Goal: Learn about a topic: Learn about a topic

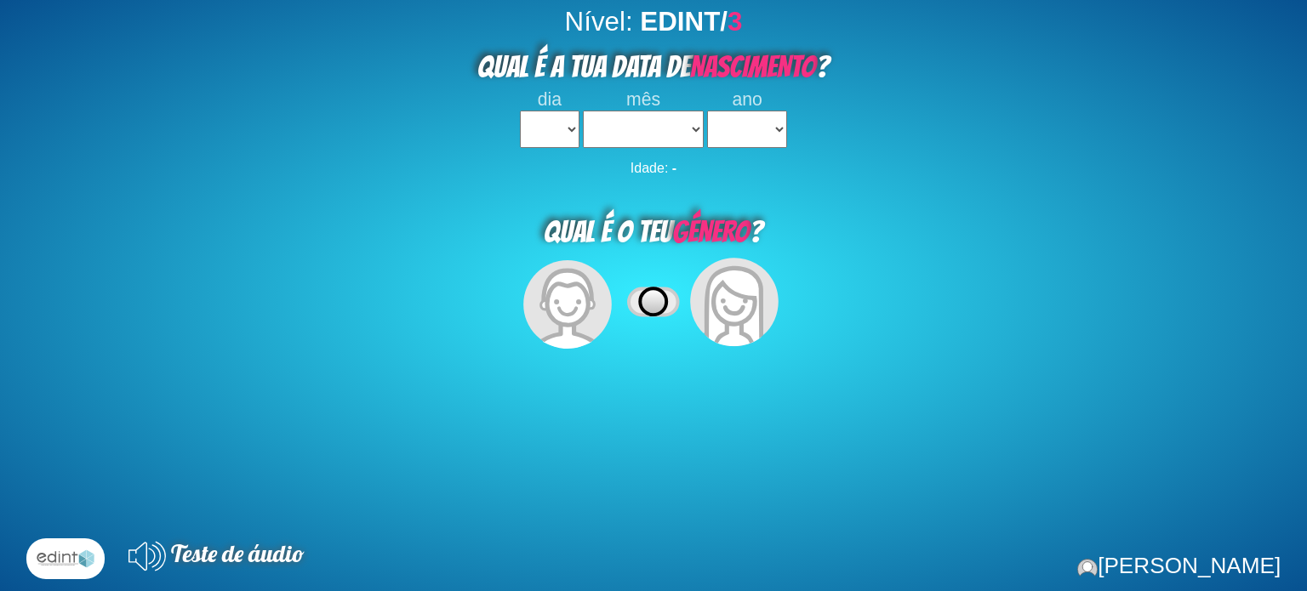
select select
drag, startPoint x: 531, startPoint y: 122, endPoint x: 531, endPoint y: 140, distance: 17.9
click at [531, 122] on select "1 2 3 4 5 6 7 8 9 10 11 12 13 14 15 16 17 18 19 20 21 22 23 24 25 26 27 28 29 3…" at bounding box center [550, 129] width 60 height 37
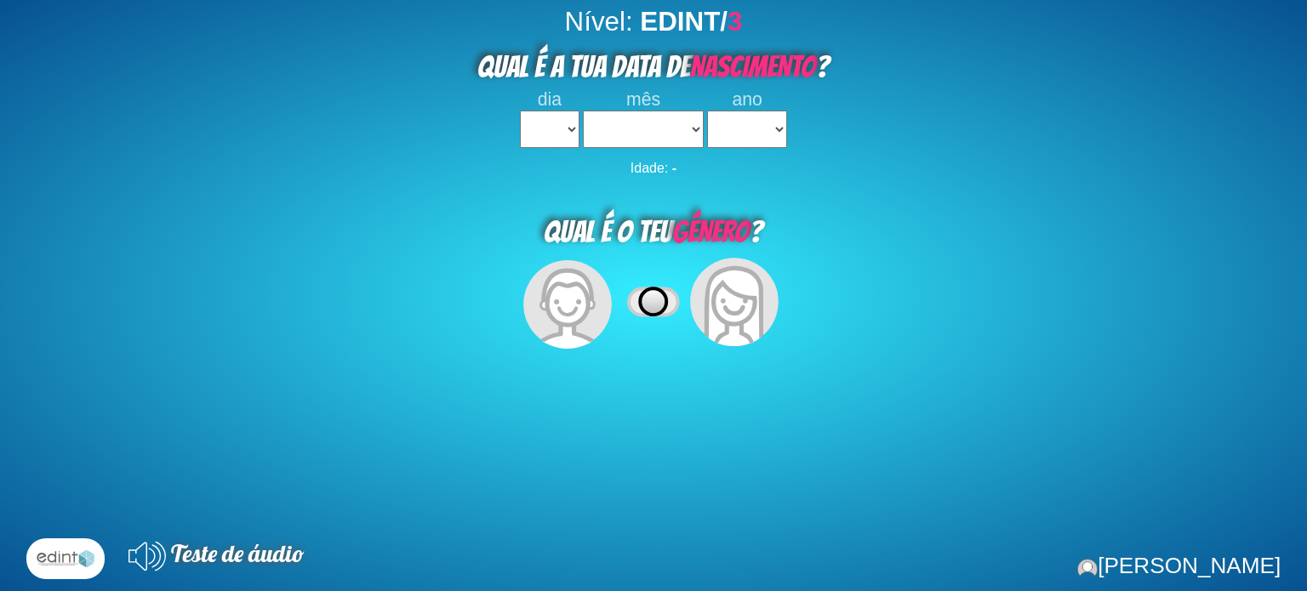
drag, startPoint x: 461, startPoint y: 231, endPoint x: 505, endPoint y: 212, distance: 47.6
click at [477, 229] on div "QUAL É O TEU GÉNERO ?" at bounding box center [653, 229] width 1307 height 52
click at [561, 142] on select "1 2 3 4 5 6 7 8 9 10 11 12 13 14 15 16 17 18 19 20 21 22 23 24 25 26 27 28 29 3…" at bounding box center [550, 129] width 60 height 37
select select "2"
click at [520, 111] on select "1 2 3 4 5 6 7 8 9 10 11 12 13 14 15 16 17 18 19 20 21 22 23 24 25 26 27 28 29 3…" at bounding box center [550, 129] width 60 height 37
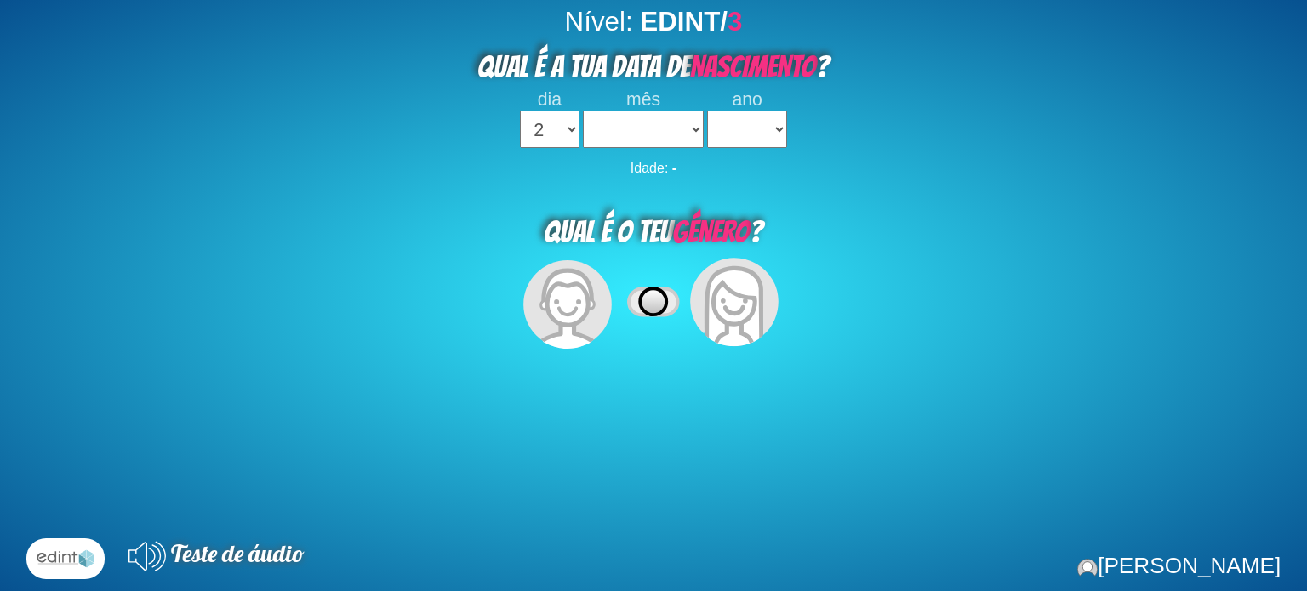
select select
click at [605, 127] on select "janeiro fevereiro [PERSON_NAME] [PERSON_NAME] julho [PERSON_NAME] setembro outu…" at bounding box center [643, 129] width 121 height 37
select select "02"
click at [583, 111] on select "janeiro fevereiro [PERSON_NAME] [PERSON_NAME] julho [PERSON_NAME] setembro outu…" at bounding box center [643, 129] width 121 height 37
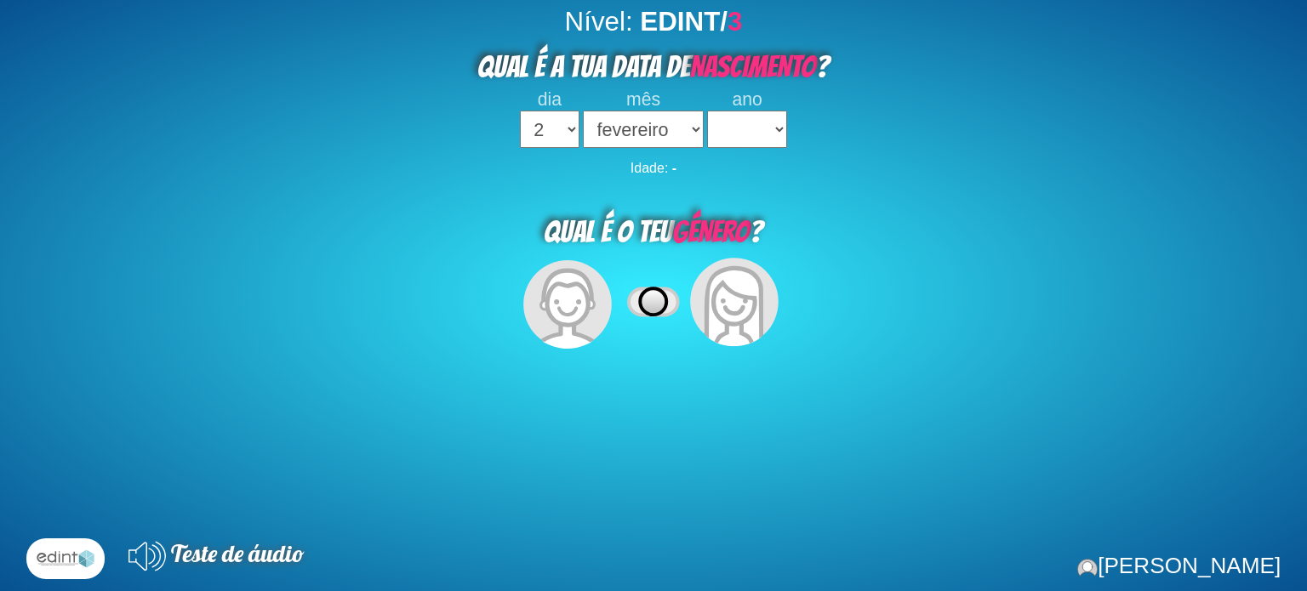
click at [712, 122] on select "2023 2022 2021 2020 2019 2018 2017 2016 2015 2014 2013 2012 2011 2010 2009 2008…" at bounding box center [747, 129] width 80 height 37
select select "2020"
click at [707, 111] on select "2023 2022 2021 2020 2019 2018 2017 2016 2015 2014 2013 2012 2011 2010 2009 2008…" at bounding box center [747, 129] width 80 height 37
click at [723, 336] on icon at bounding box center [734, 308] width 60 height 82
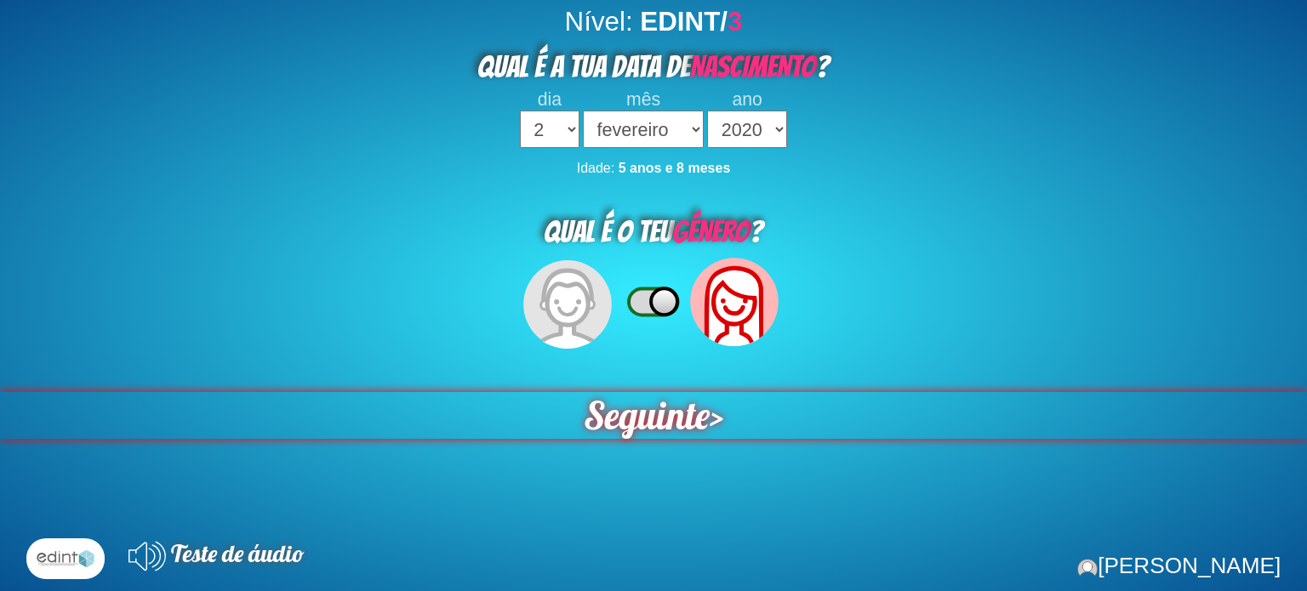
click at [650, 426] on span "Seguinte" at bounding box center [647, 415] width 126 height 47
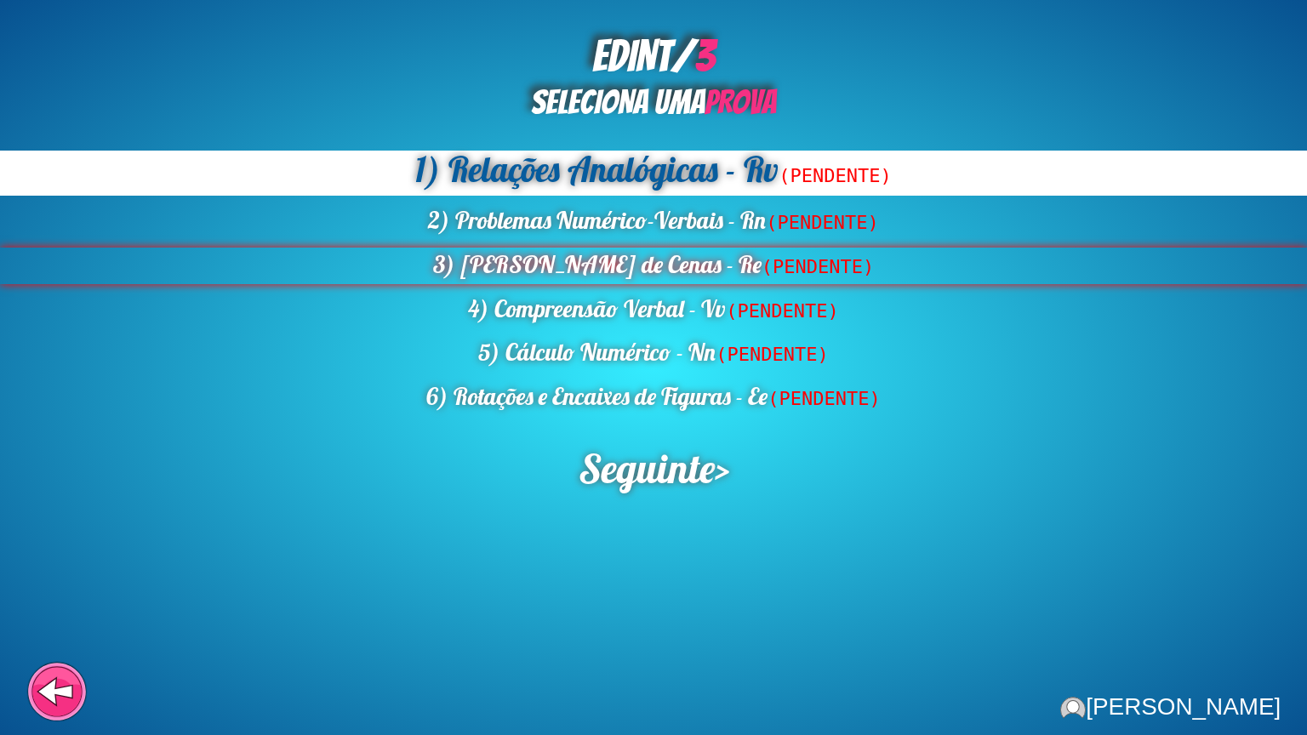
click at [605, 279] on div "3) [PERSON_NAME] de Cenas - Re (PENDENTE)" at bounding box center [653, 266] width 1307 height 37
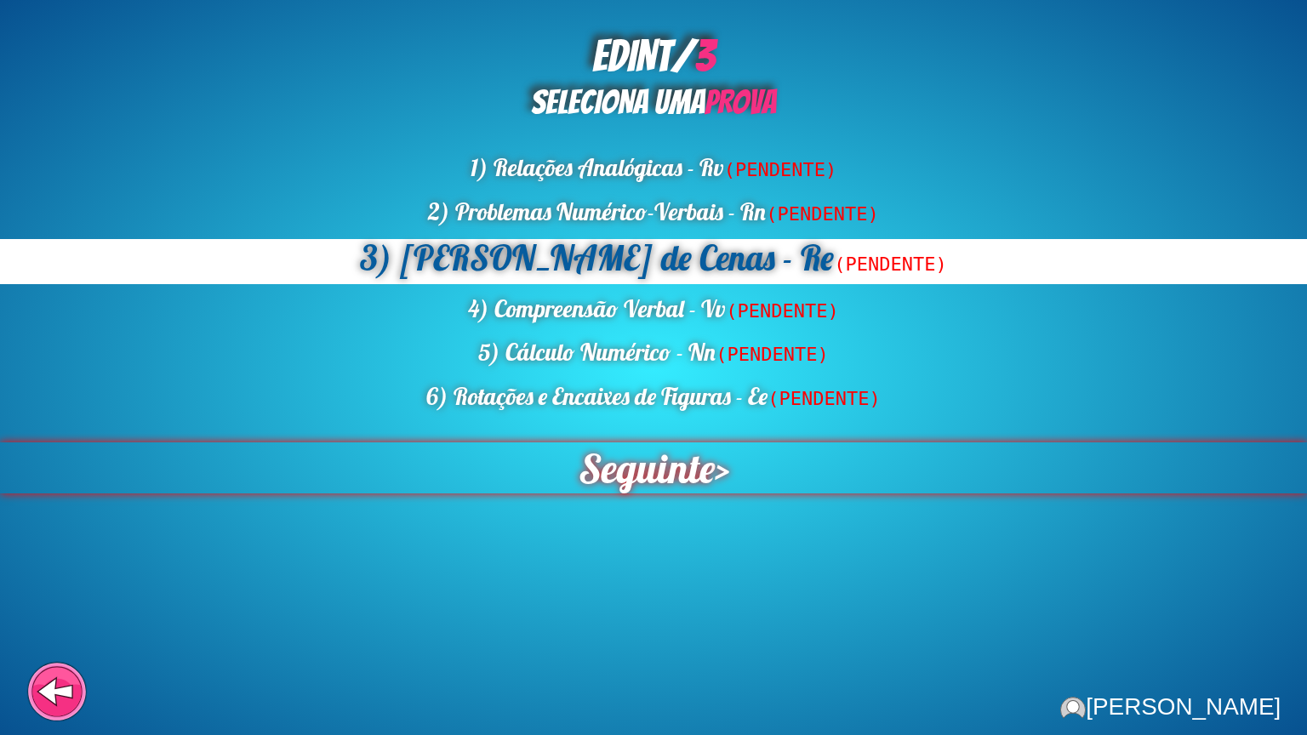
click at [627, 486] on span "Seguinte" at bounding box center [646, 468] width 137 height 51
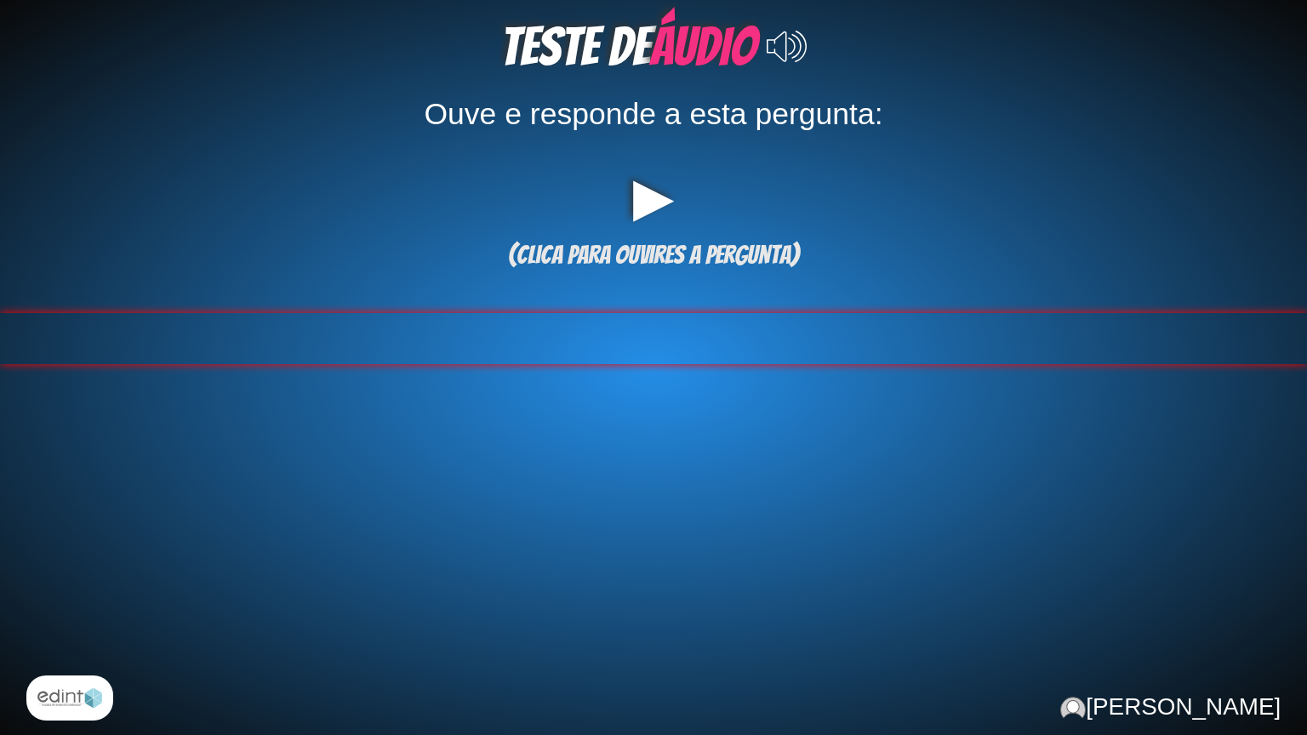
click at [638, 334] on div at bounding box center [653, 338] width 1307 height 51
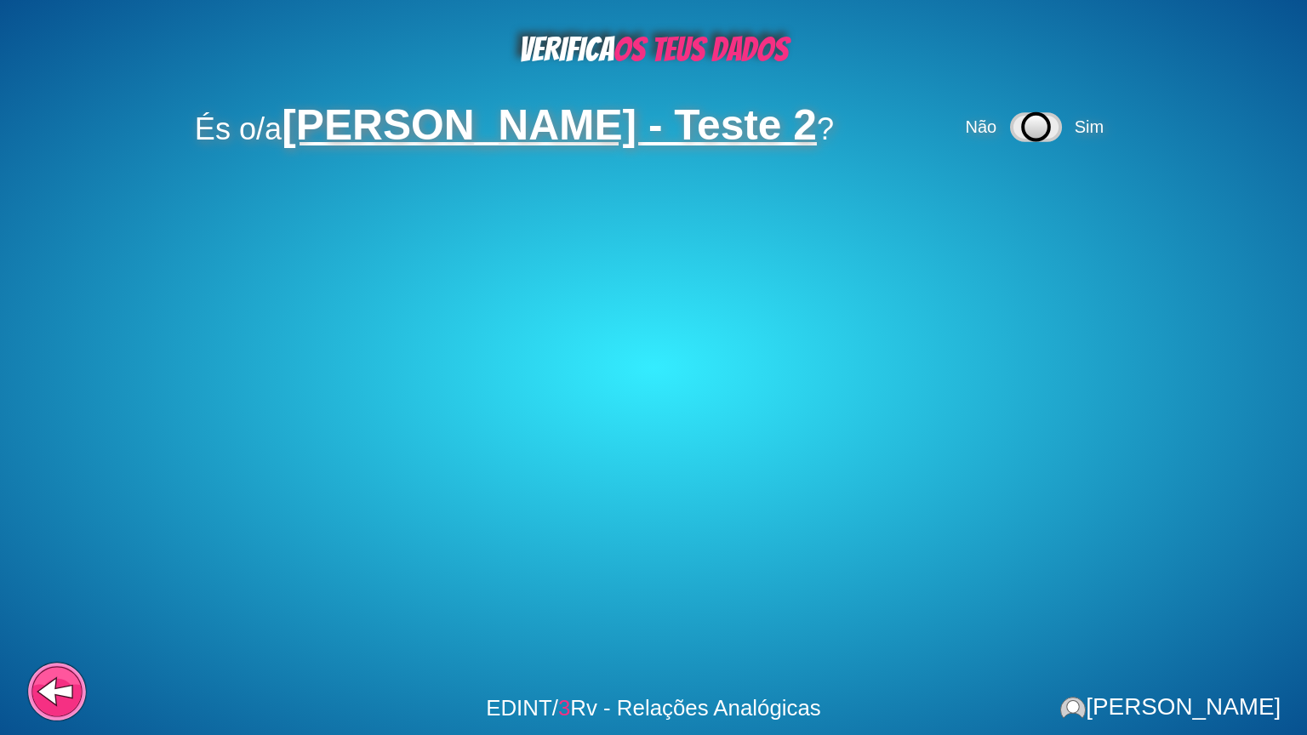
click at [1078, 129] on div "Não Sim" at bounding box center [1037, 127] width 151 height 41
click at [1102, 133] on span "Sim" at bounding box center [1089, 126] width 29 height 19
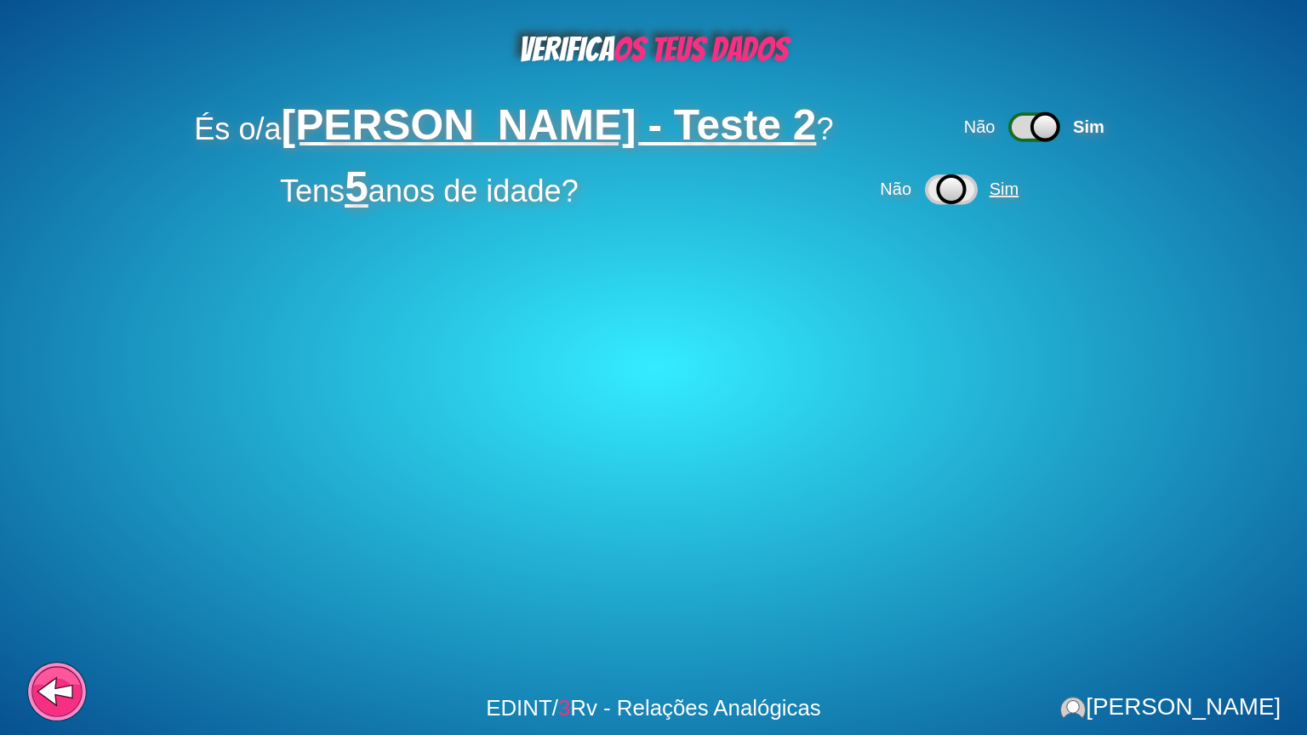
click at [1008, 192] on span "Sim" at bounding box center [1004, 189] width 29 height 19
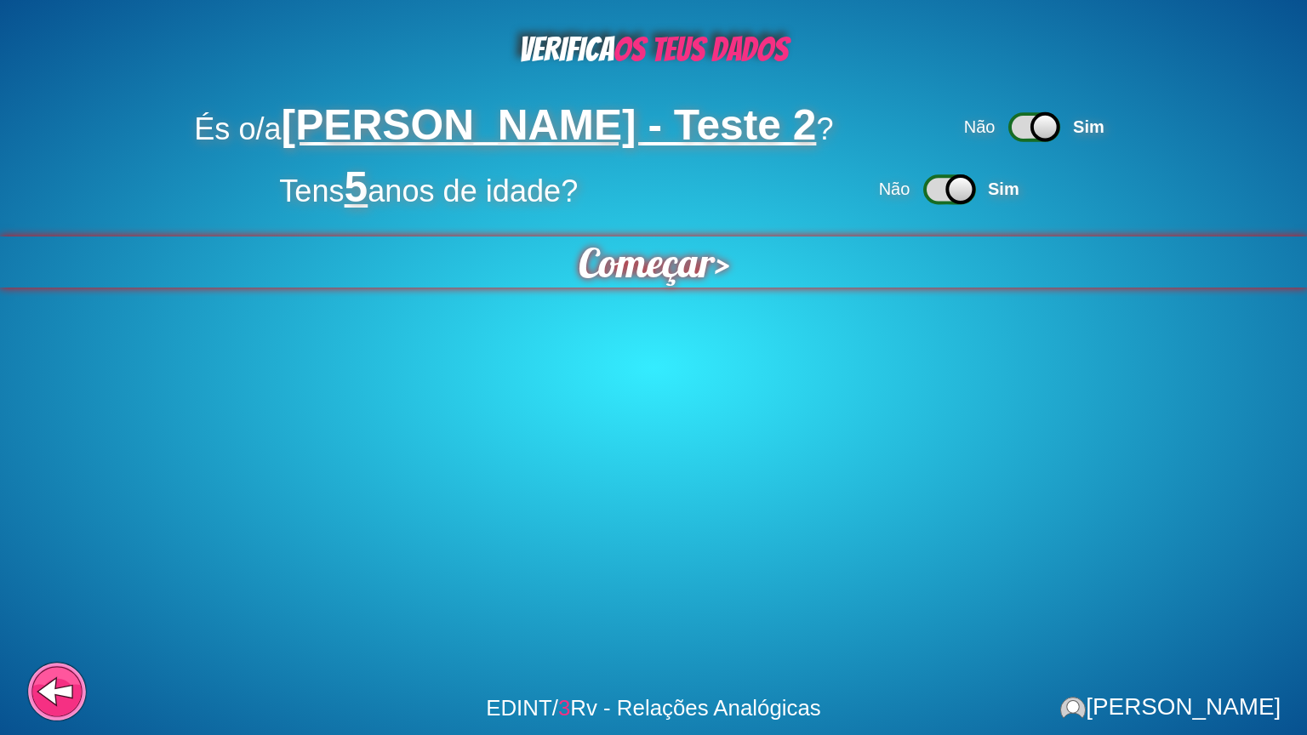
click at [665, 261] on span "Começar" at bounding box center [646, 262] width 136 height 51
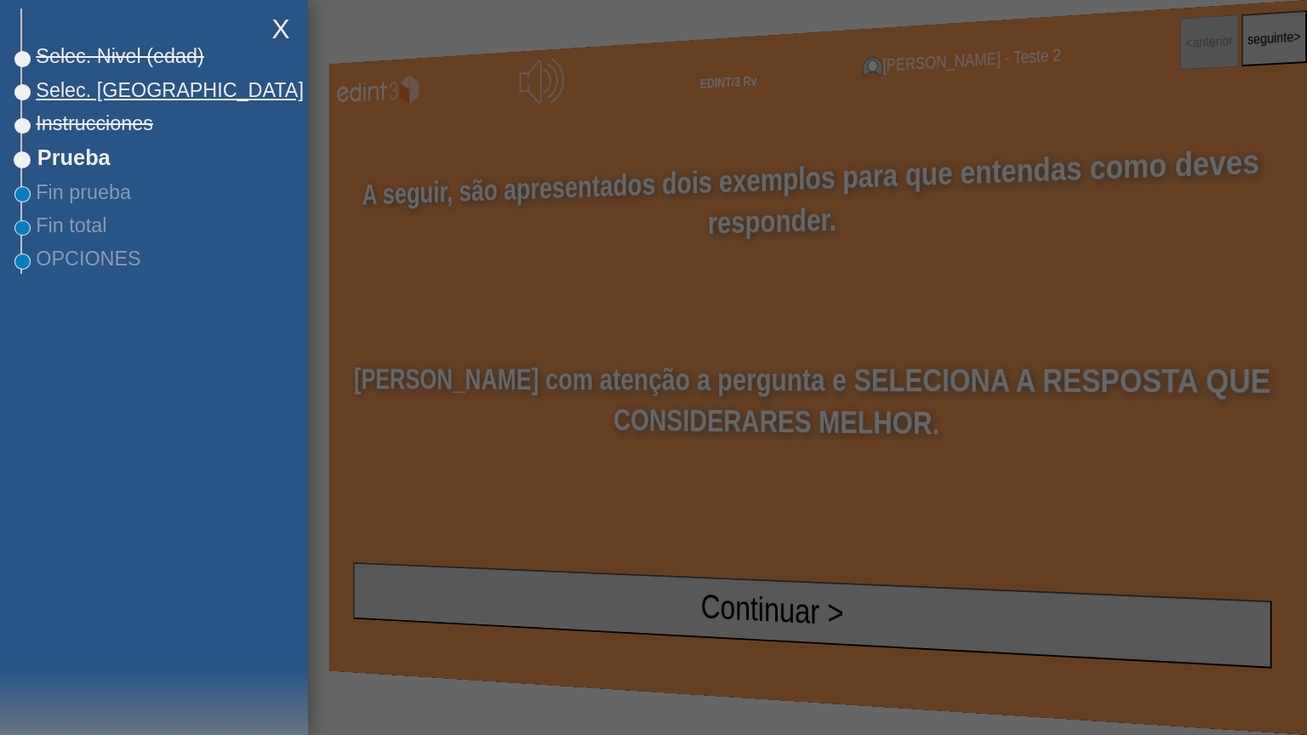
click at [109, 100] on h2 "Selec. [GEOGRAPHIC_DATA]" at bounding box center [164, 91] width 285 height 30
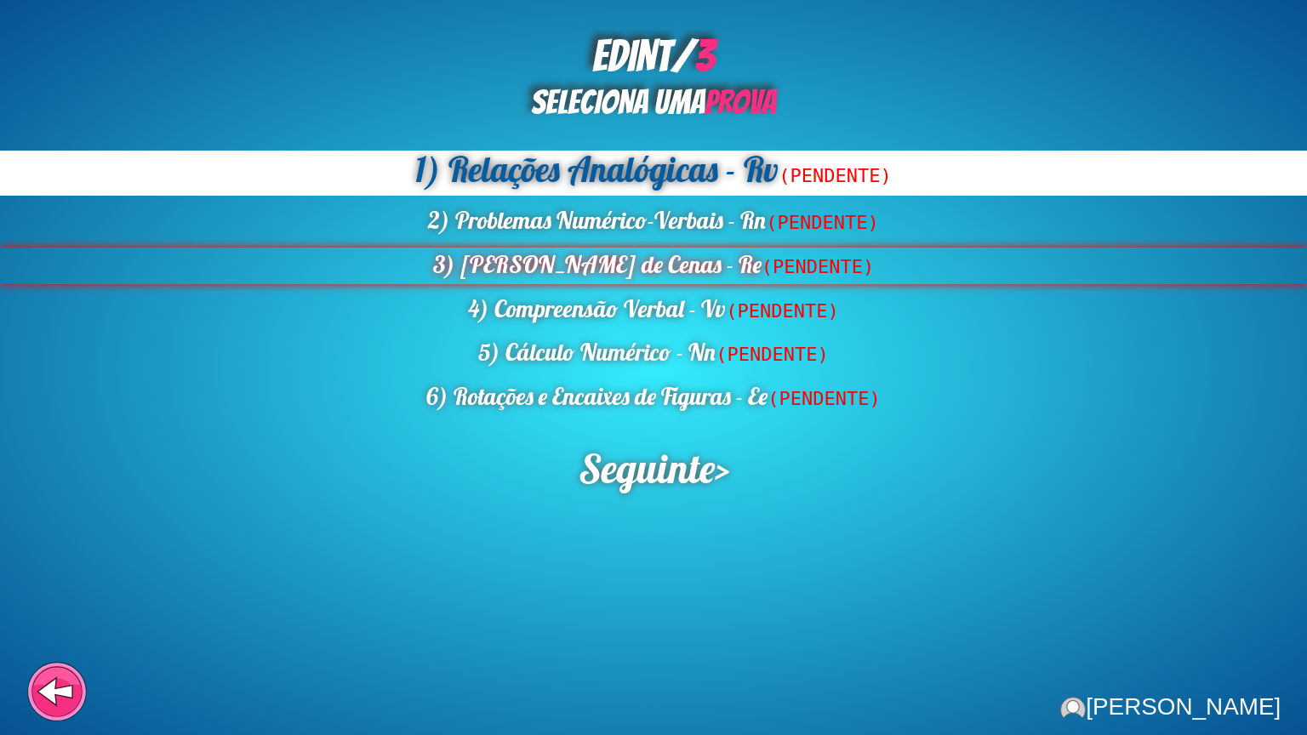
click at [598, 268] on div "3) [PERSON_NAME] de Cenas - Re (PENDENTE)" at bounding box center [653, 266] width 1307 height 37
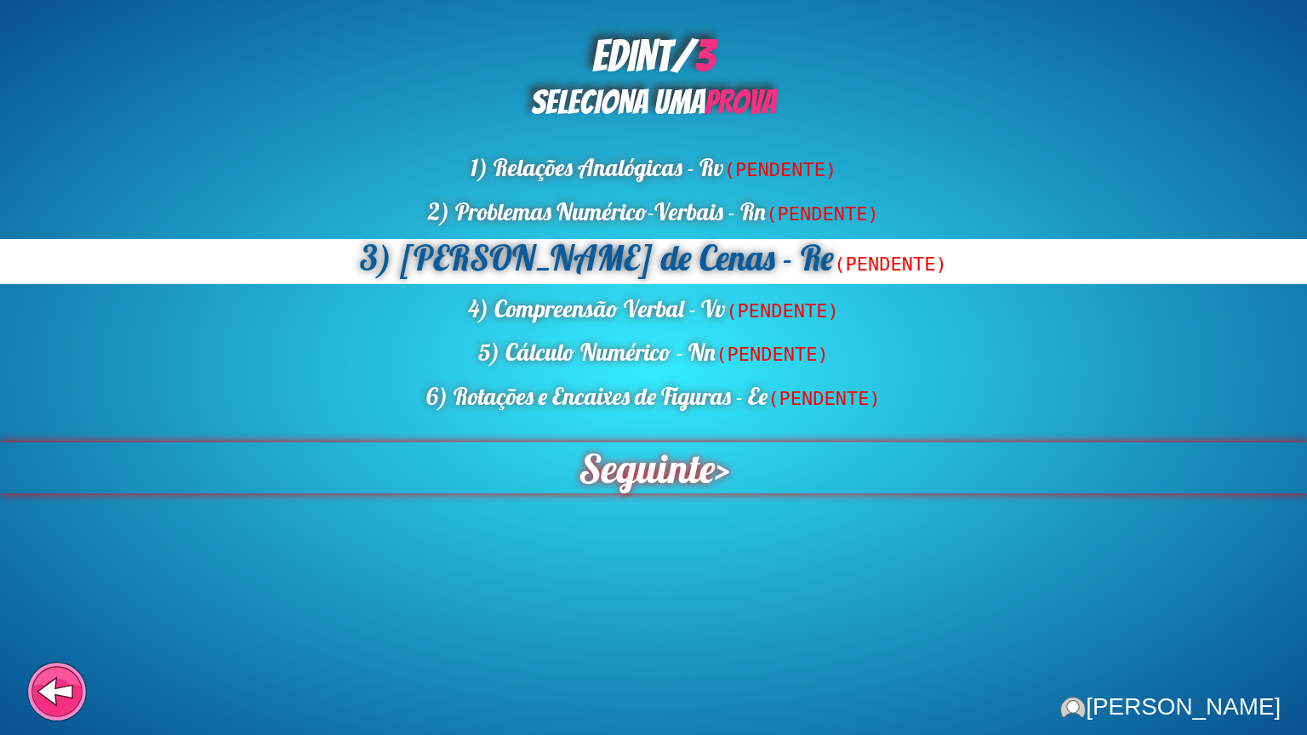
click at [613, 486] on span "Seguinte" at bounding box center [646, 468] width 136 height 51
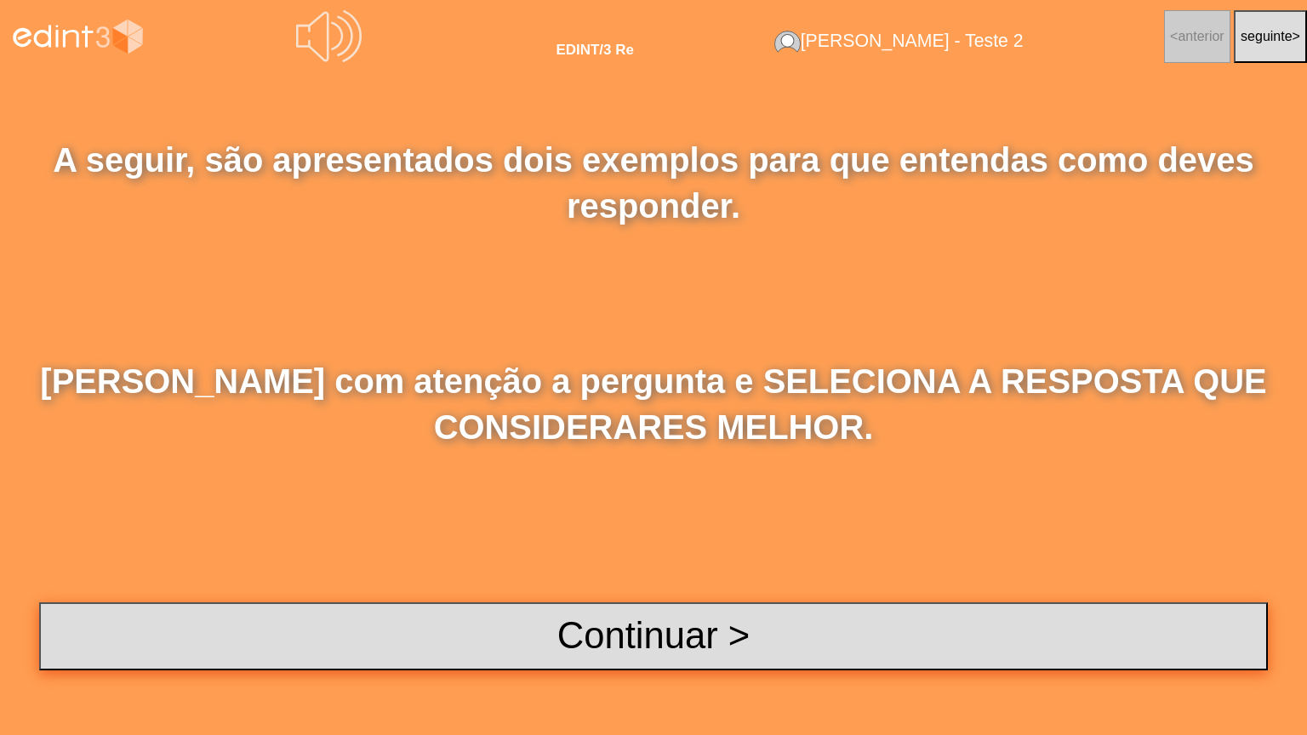
click at [594, 591] on button "Continuar >" at bounding box center [653, 637] width 1229 height 68
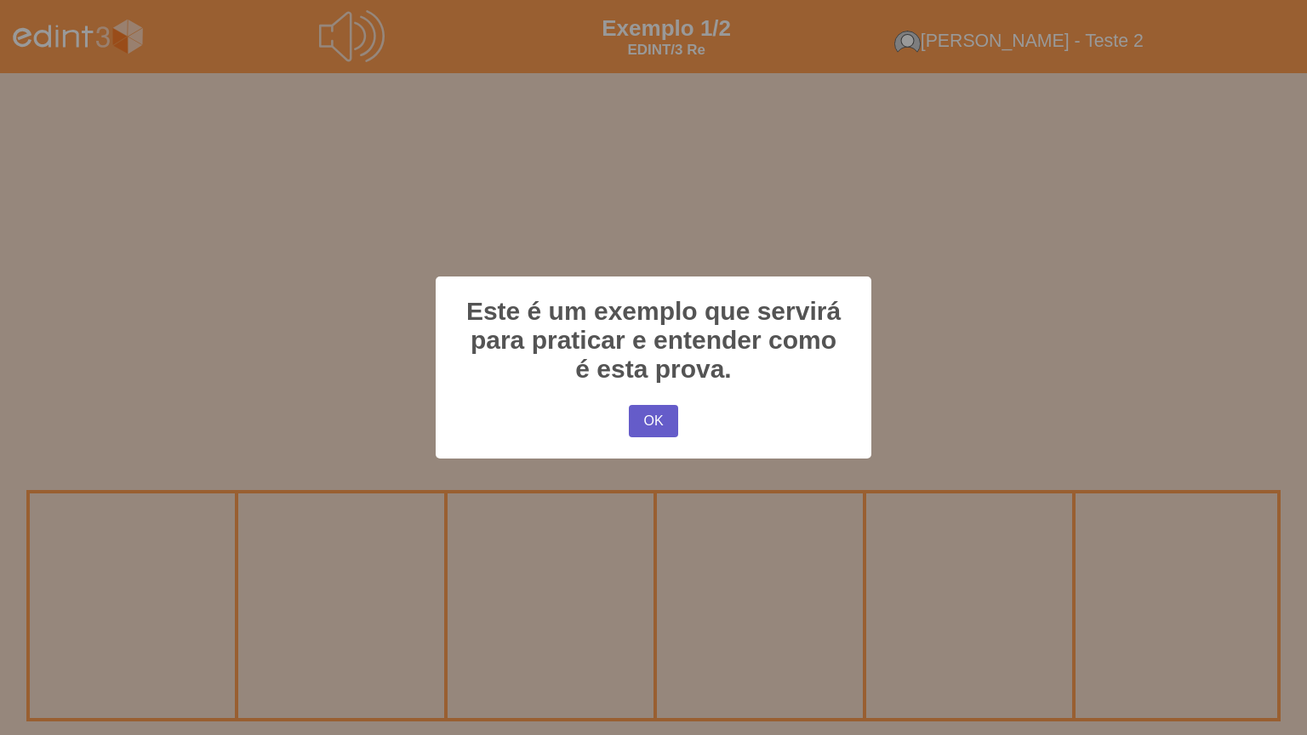
click at [654, 415] on button "OK" at bounding box center [653, 421] width 49 height 32
